Goal: Task Accomplishment & Management: Manage account settings

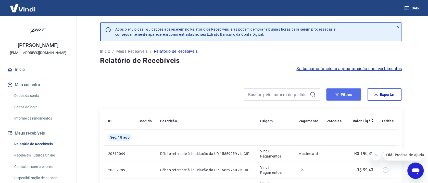
click at [340, 97] on button "Filtros" at bounding box center [343, 94] width 35 height 12
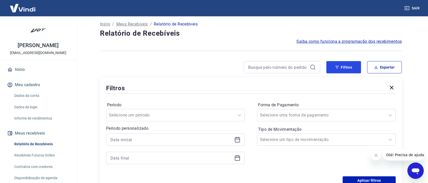
scroll to position [76, 0]
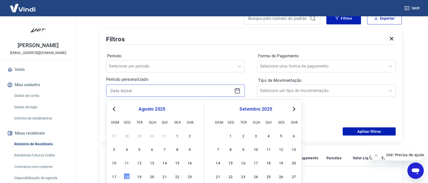
click at [144, 91] on input at bounding box center [171, 91] width 122 height 8
click at [114, 110] on span "Previous Month" at bounding box center [114, 109] width 0 height 6
click at [140, 136] on div "1" at bounding box center [139, 136] width 6 height 6
click at [140, 136] on div "Filtros Período Selecione um período Período personalizado [DATE] Previous Mont…" at bounding box center [251, 85] width 302 height 113
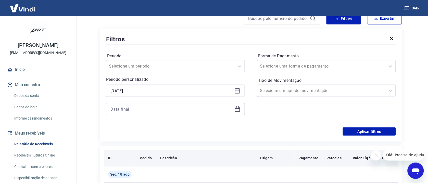
type input "[DATE]"
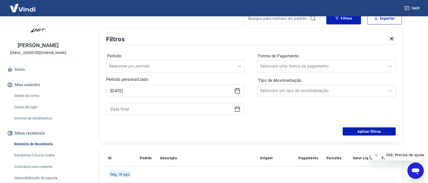
click at [237, 110] on icon at bounding box center [237, 109] width 6 height 6
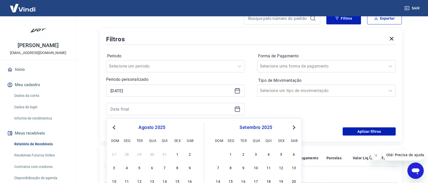
click at [114, 128] on span "Previous Month" at bounding box center [114, 127] width 0 height 6
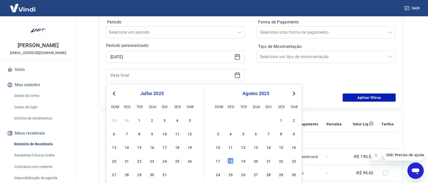
scroll to position [114, 0]
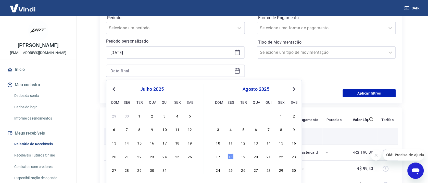
drag, startPoint x: 167, startPoint y: 169, endPoint x: 195, endPoint y: 129, distance: 48.2
click at [166, 169] on div "31" at bounding box center [165, 170] width 6 height 6
click at [166, 168] on p "Débito referente à liquidação da UR 15859760 via CIP" at bounding box center [206, 168] width 92 height 5
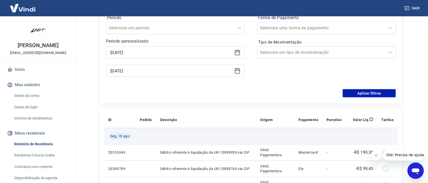
type input "[DATE]"
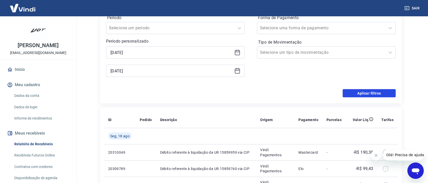
drag, startPoint x: 371, startPoint y: 92, endPoint x: 249, endPoint y: 105, distance: 122.9
click at [370, 92] on button "Aplicar filtros" at bounding box center [369, 93] width 53 height 8
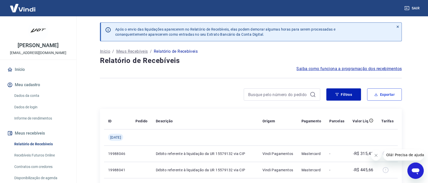
drag, startPoint x: 384, startPoint y: 94, endPoint x: 368, endPoint y: 134, distance: 43.7
click at [383, 94] on button "Exportar" at bounding box center [384, 94] width 35 height 12
type input "[DATE]"
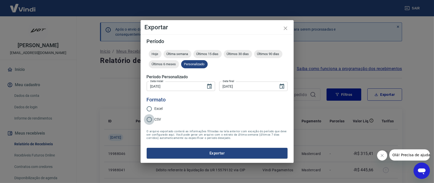
click at [148, 120] on input "CSV" at bounding box center [149, 119] width 11 height 11
radio input "true"
click at [216, 153] on button "Exportar" at bounding box center [217, 153] width 141 height 11
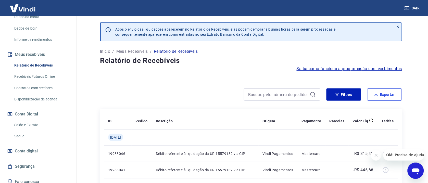
scroll to position [82, 0]
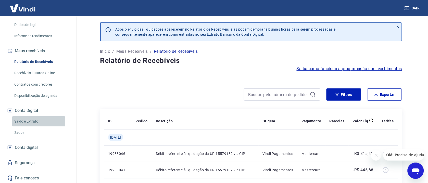
click at [34, 122] on link "Saldo e Extrato" at bounding box center [41, 121] width 58 height 10
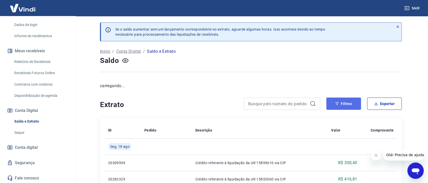
click at [346, 104] on button "Filtros" at bounding box center [343, 104] width 35 height 12
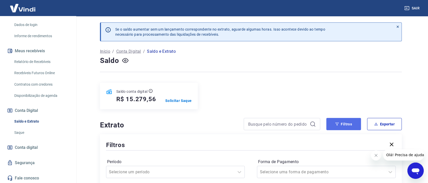
click at [338, 125] on icon "button" at bounding box center [337, 124] width 4 height 4
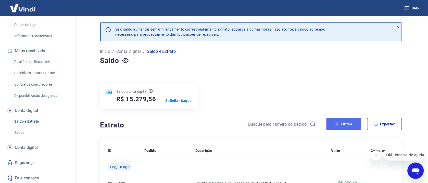
click at [338, 125] on icon "button" at bounding box center [337, 124] width 4 height 4
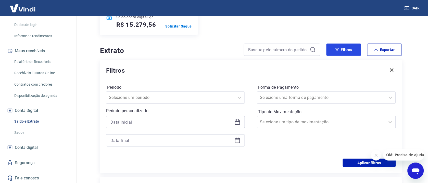
scroll to position [76, 0]
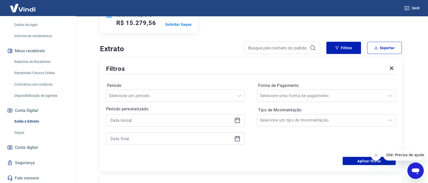
click at [237, 121] on icon at bounding box center [237, 120] width 6 height 6
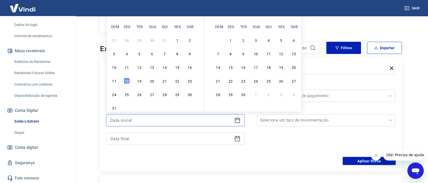
scroll to position [0, 0]
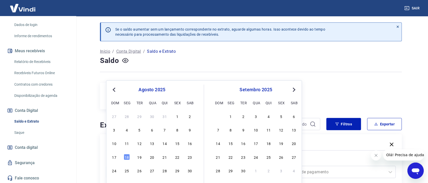
drag, startPoint x: 116, startPoint y: 89, endPoint x: 115, endPoint y: 93, distance: 3.9
click at [114, 89] on span "Previous Month" at bounding box center [114, 90] width 0 height 6
click at [140, 117] on div "1" at bounding box center [139, 116] width 6 height 6
type input "[DATE]"
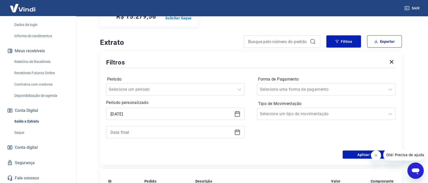
scroll to position [114, 0]
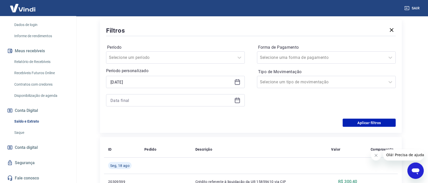
click at [235, 102] on icon at bounding box center [237, 100] width 5 height 5
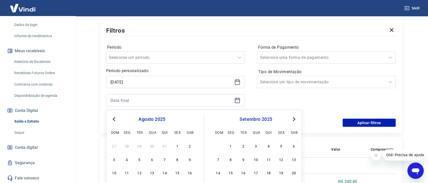
click at [112, 118] on button "Previous Month" at bounding box center [114, 119] width 6 height 6
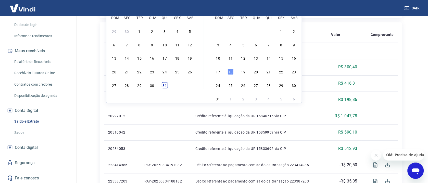
click at [163, 84] on div "31" at bounding box center [165, 85] width 6 height 6
click at [163, 84] on td at bounding box center [165, 83] width 51 height 16
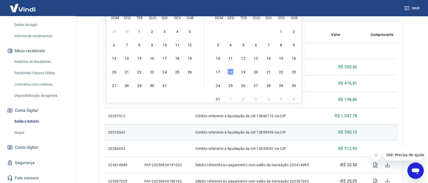
type input "[DATE]"
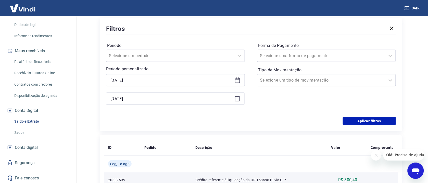
scroll to position [114, 0]
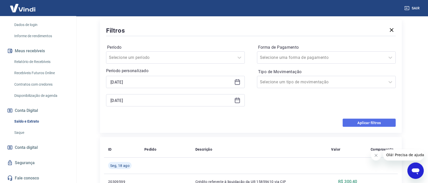
click at [355, 122] on button "Aplicar filtros" at bounding box center [369, 123] width 53 height 8
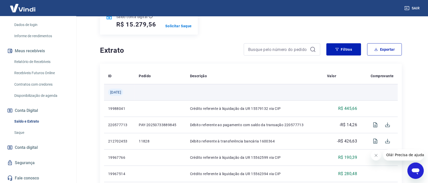
scroll to position [76, 0]
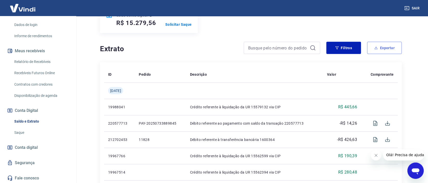
click at [392, 49] on button "Exportar" at bounding box center [384, 48] width 35 height 12
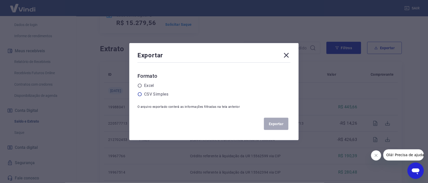
click at [146, 94] on div "CSV Simples" at bounding box center [213, 94] width 153 height 6
click at [142, 95] on icon at bounding box center [140, 94] width 4 height 4
click at [0, 0] on input "radio" at bounding box center [0, 0] width 0 height 0
click at [282, 126] on button "Exportar" at bounding box center [276, 124] width 24 height 12
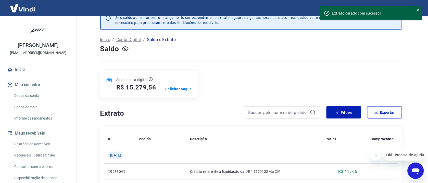
scroll to position [0, 0]
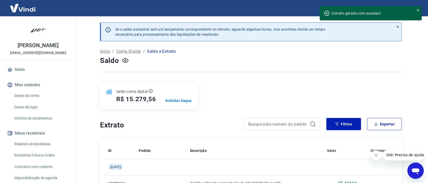
click at [397, 27] on icon at bounding box center [398, 27] width 2 height 2
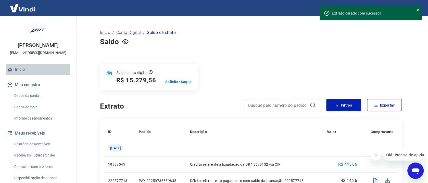
click at [43, 67] on link "Início" at bounding box center [38, 69] width 64 height 11
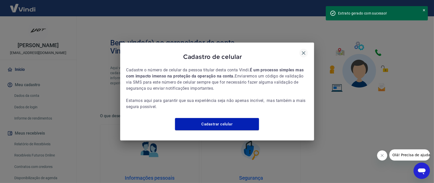
click at [302, 50] on icon "button" at bounding box center [303, 53] width 6 height 6
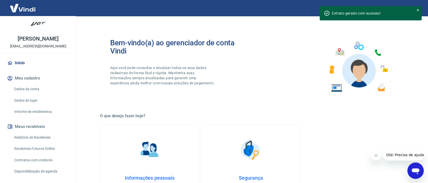
scroll to position [6, 0]
click at [28, 39] on p "[PERSON_NAME]" at bounding box center [38, 39] width 41 height 5
click at [419, 12] on div at bounding box center [418, 13] width 4 height 10
